Goal: Use online tool/utility: Utilize a website feature to perform a specific function

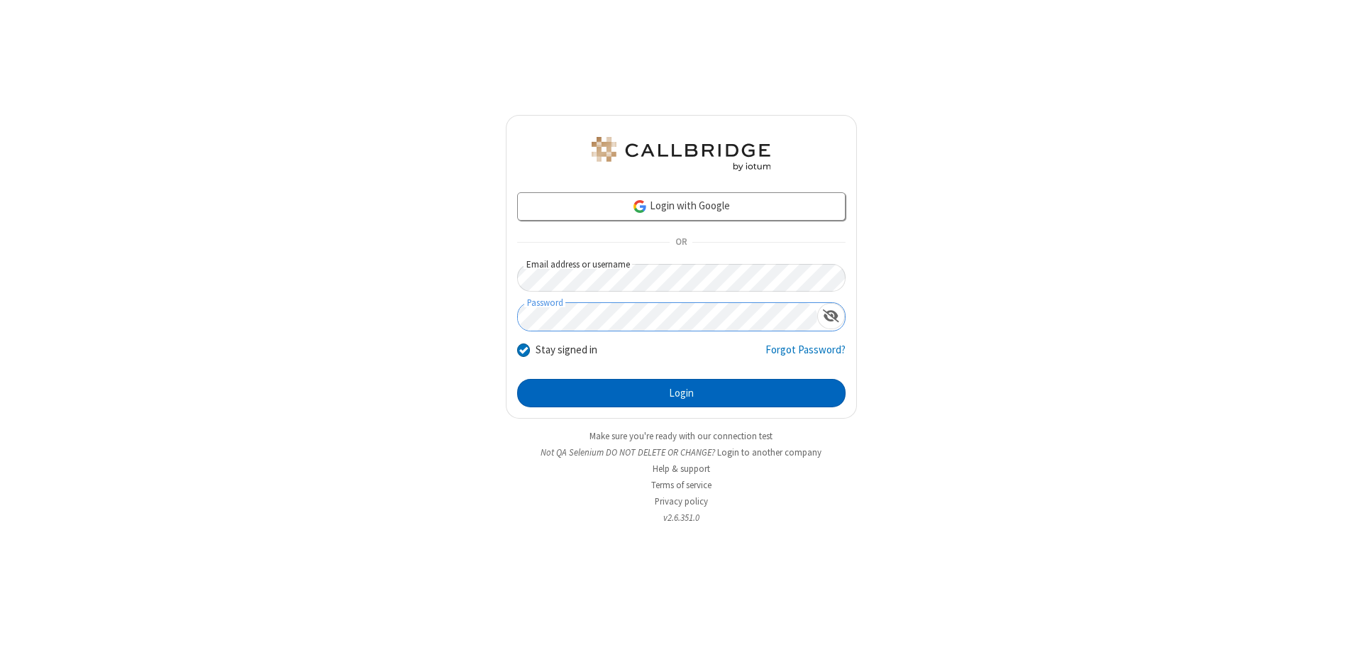
click at [681, 393] on button "Login" at bounding box center [681, 393] width 328 height 28
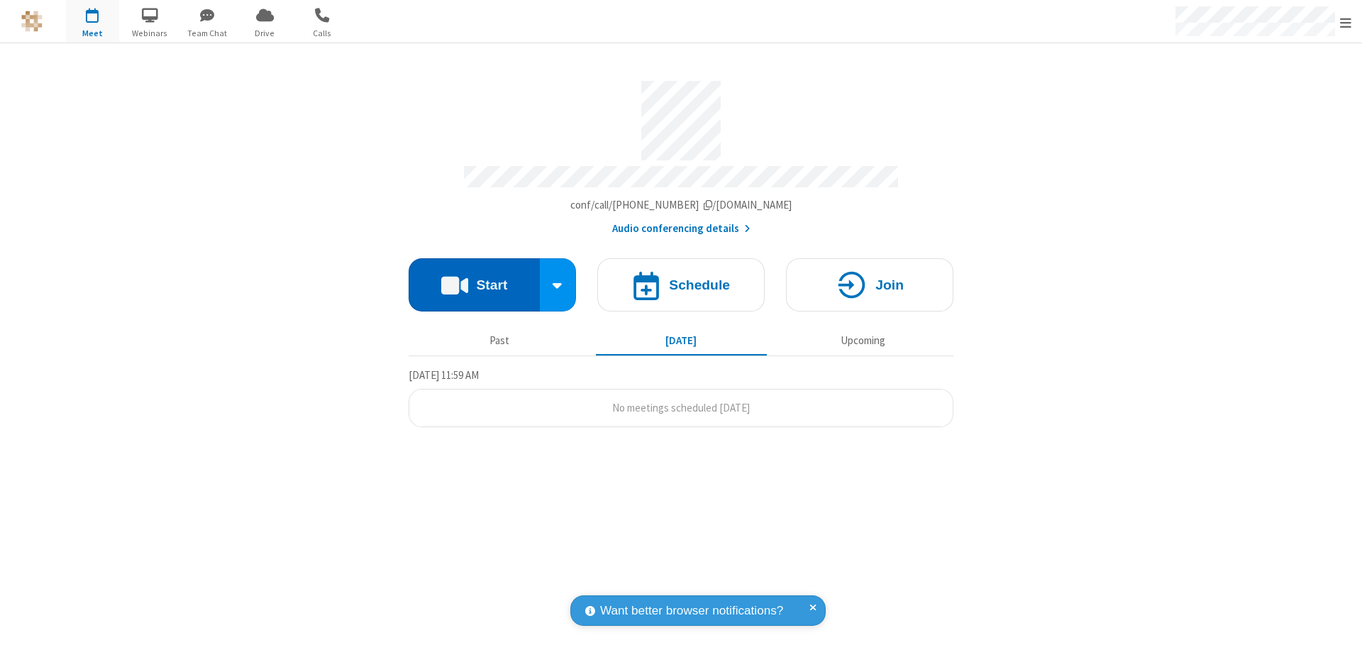
click at [474, 278] on button "Start" at bounding box center [474, 284] width 131 height 53
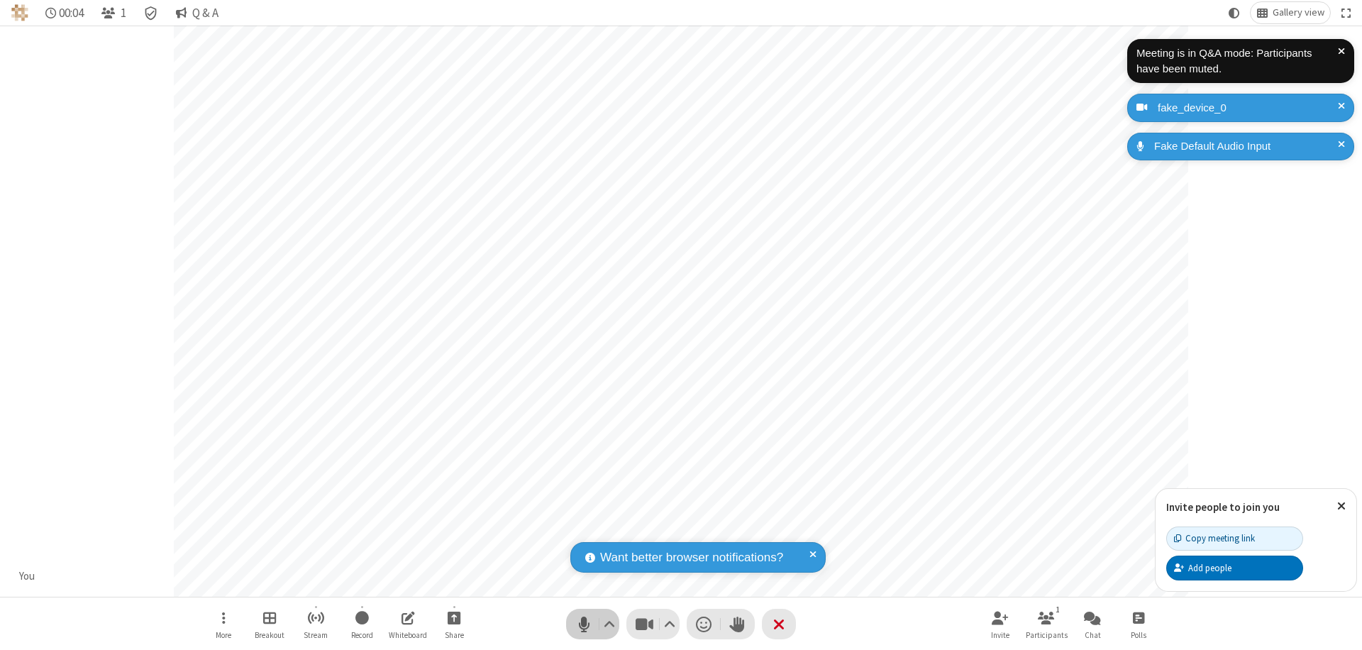
click at [584, 624] on span "Mute (⌘+Shift+A)" at bounding box center [583, 624] width 21 height 21
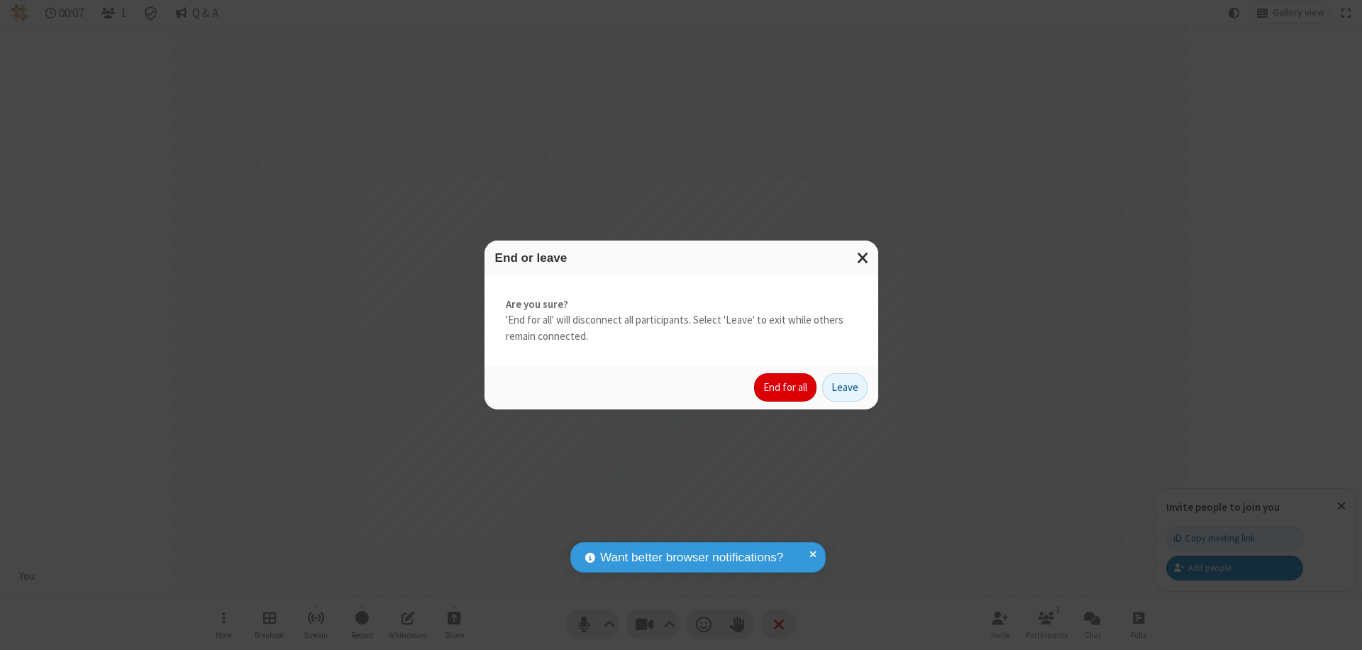
click at [786, 387] on button "End for all" at bounding box center [785, 387] width 62 height 28
